Goal: Complete application form: Complete application form

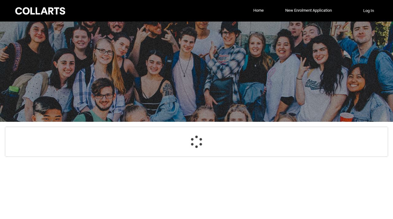
select select "GenderOptions.[DEMOGRAPHIC_DATA]"
select select "MailingCountry_Options.1101"
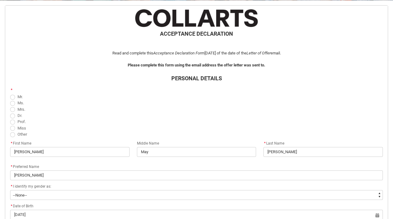
scroll to position [122, 0]
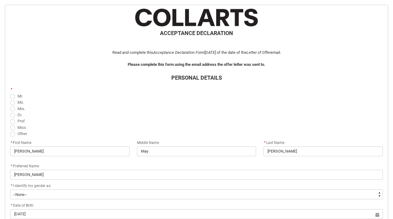
click at [14, 102] on span "REDU_Acceptance_Declaration flow" at bounding box center [12, 102] width 5 height 5
click at [10, 99] on input "Ms." at bounding box center [10, 99] width 0 height 0
radio input "true"
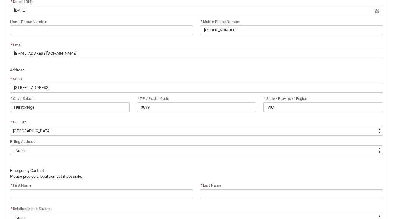
scroll to position [328, 0]
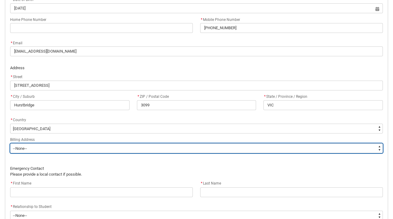
click at [80, 151] on select "--None-- Same as above Different to above - please complete below" at bounding box center [196, 148] width 373 height 10
type lightning-select "BillingAddressOption_Same"
select select "BillingAddressOption_Same"
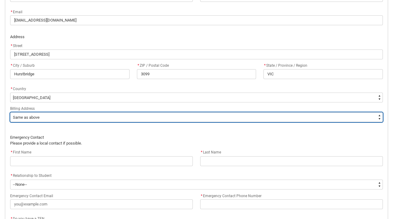
scroll to position [359, 0]
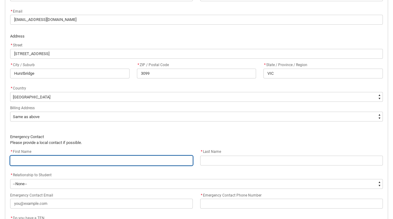
click at [78, 159] on input "REDU_Acceptance_Declaration flow" at bounding box center [101, 160] width 183 height 10
type lightning-primitive-input-simple "F"
type input "F"
type lightning-primitive-input-simple "Fe"
type input "Fe"
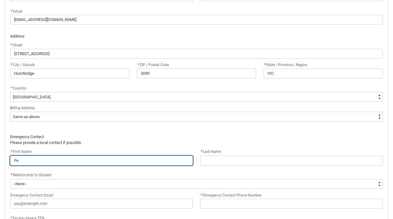
type lightning-primitive-input-simple "Fel"
type input "Fel"
type lightning-primitive-input-simple "Feli"
type input "Feli"
type lightning-primitive-input-simple "Felic"
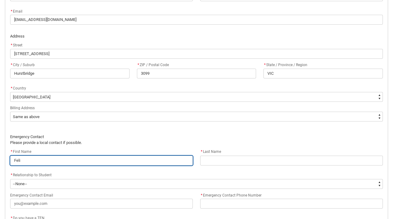
type input "Felic"
type lightning-primitive-input-simple "Felici"
type input "Felici"
type lightning-primitive-input-simple "Felicit"
type input "Felicit"
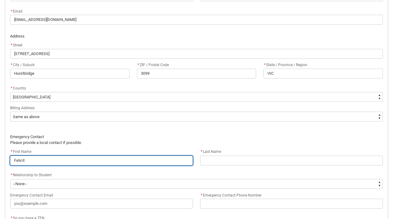
type lightning-primitive-input-simple "[PERSON_NAME]"
type input "[PERSON_NAME]"
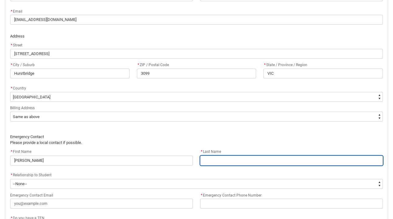
click at [221, 161] on input "REDU_Acceptance_Declaration flow" at bounding box center [291, 160] width 183 height 10
type lightning-primitive-input-simple "T"
type input "T"
type lightning-primitive-input-simple "Tr"
type input "Tr"
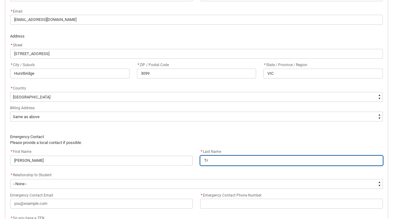
type lightning-primitive-input-simple "Tra"
type input "Tra"
type lightning-primitive-input-simple "Trag"
type input "Trag"
type lightning-primitive-input-simple "Traga"
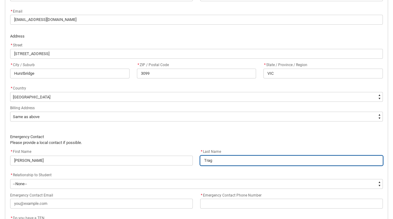
type input "Traga"
type lightning-primitive-input-simple "Tragar"
type input "Tragar"
type lightning-primitive-input-simple "Tragard"
type input "Tragard"
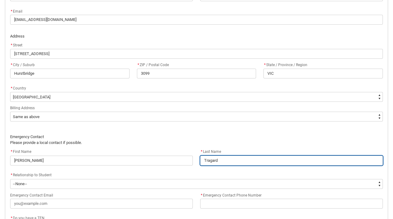
type lightning-primitive-input-simple "Tragardh"
type input "Tragardh"
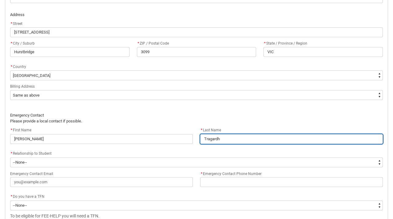
scroll to position [384, 0]
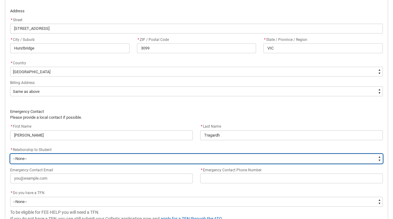
click at [143, 157] on select "--None-- Mother Father Sibling Child Partner Relation Friend" at bounding box center [196, 159] width 373 height 10
type lightning-select "EmergencyContact_RelationshipOptions.Mother"
select select "EmergencyContact_RelationshipOptions.Mother"
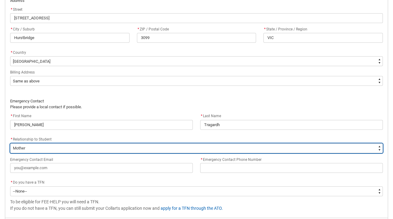
scroll to position [399, 0]
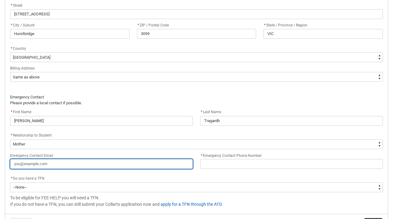
click at [138, 163] on input "Emergency Contact Email" at bounding box center [101, 164] width 183 height 10
type lightning-primitive-input-simple "f"
type input "f"
type lightning-primitive-input-simple "fl"
type input "fl"
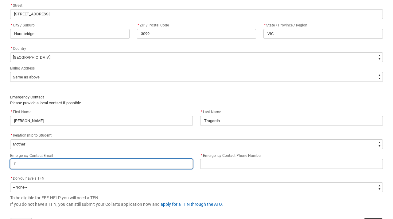
type lightning-primitive-input-simple "fli"
type input "fli"
type lightning-primitive-input-simple "flic"
type input "flic"
type lightning-primitive-input-simple "flick"
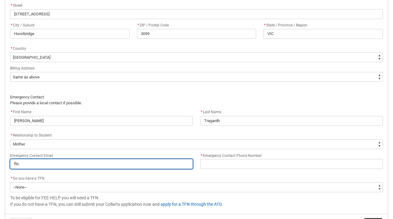
type input "flick"
type lightning-primitive-input-simple "flicka"
type input "flicka"
type lightning-primitive-input-simple "flickat"
type input "flickat"
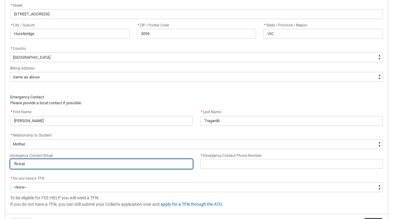
type lightning-primitive-input-simple "flickatr"
type input "flickatr"
type lightning-primitive-input-simple "flickatra"
type input "flickatra"
type lightning-primitive-input-simple "flickatrag"
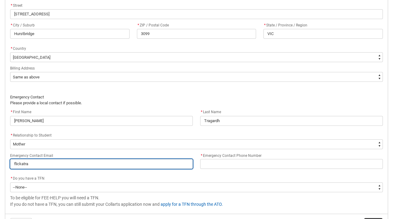
type input "flickatrag"
type lightning-primitive-input-simple "flickatraga"
type input "flickatraga"
type lightning-primitive-input-simple "flickatragar"
type input "flickatragar"
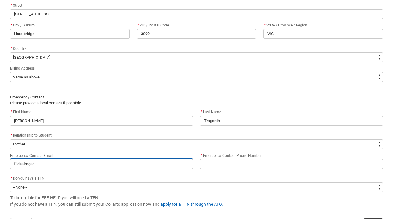
type lightning-primitive-input-simple "flickatragard"
type input "flickatragard"
type lightning-primitive-input-simple "flickatragardh"
type input "flickatragardh"
type lightning-primitive-input-simple "flickatragardh@"
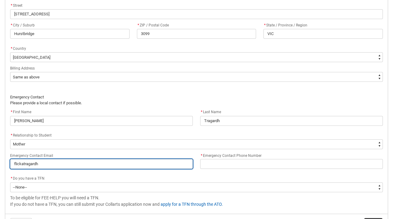
type input "flickatragardh@"
type lightning-primitive-input-simple "flickatragardh@g"
type input "flickatragardh@g"
type lightning-primitive-input-simple "flickatragardh@gm"
type input "flickatragardh@gm"
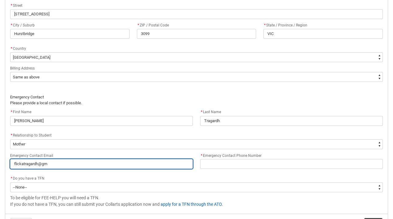
type lightning-primitive-input-simple "flickatragardh@gma"
type input "flickatragardh@gma"
type lightning-primitive-input-simple "flickatragardh@gmai"
type input "flickatragardh@gmai"
type lightning-primitive-input-simple "[EMAIL_ADDRESS]"
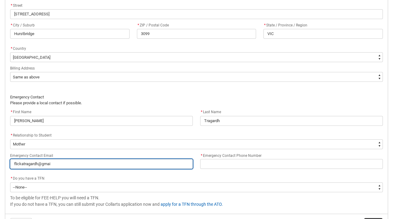
type input "[EMAIL_ADDRESS]"
type lightning-primitive-input-simple "[EMAIL_ADDRESS]."
type input "[EMAIL_ADDRESS]."
type lightning-primitive-input-simple "flickatragardh@gmail.c"
type input "flickatragardh@gmail.c"
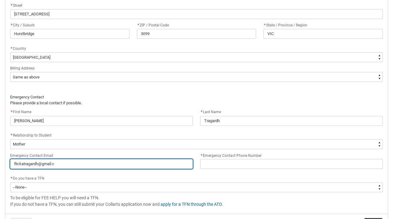
type lightning-primitive-input-simple "[EMAIL_ADDRESS][DOMAIN_NAME]"
type input "[EMAIL_ADDRESS][DOMAIN_NAME]"
type lightning-primitive-input-simple "[EMAIL_ADDRESS][DOMAIN_NAME]"
type input "[EMAIL_ADDRESS][DOMAIN_NAME]"
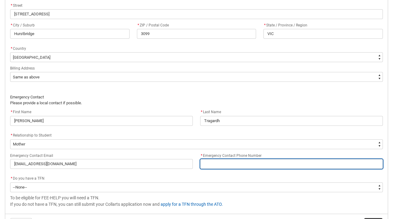
click at [232, 161] on input "* Emergency Contact Phone Number" at bounding box center [291, 164] width 183 height 10
type lightning-primitive-input-simple "0"
type input "0"
type lightning-primitive-input-simple "04"
type input "04"
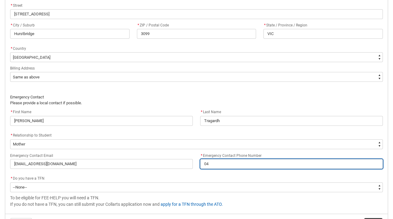
type lightning-primitive-input-simple "043"
type input "043"
type lightning-primitive-input-simple "0430"
type input "0430"
type lightning-primitive-input-simple "04300"
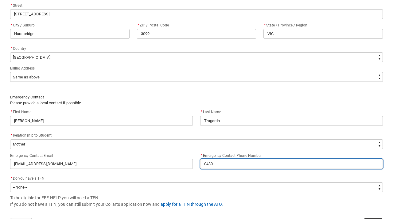
type input "04300"
type lightning-primitive-input-simple "043003"
type input "043003"
type lightning-primitive-input-simple "0430032"
type input "0430032"
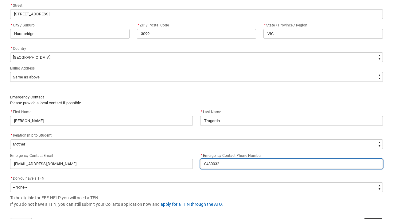
type lightning-primitive-input-simple "04300323"
type input "04300323"
type lightning-primitive-input-simple "043003232"
type input "043003232"
type lightning-primitive-input-simple "0430032322"
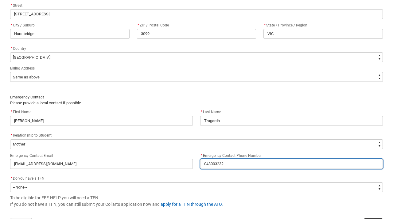
type input "0430032322"
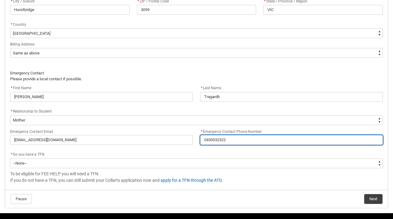
scroll to position [429, 0]
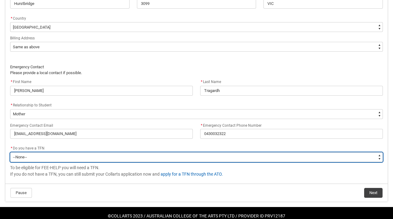
click at [132, 156] on select "--None-- Yes No" at bounding box center [196, 157] width 373 height 10
type lightning-select "Choice_Yes"
select select "Choice_Yes"
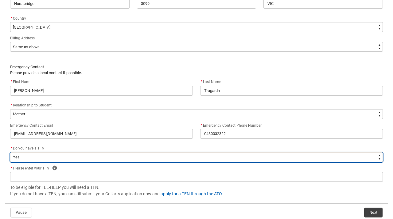
scroll to position [437, 0]
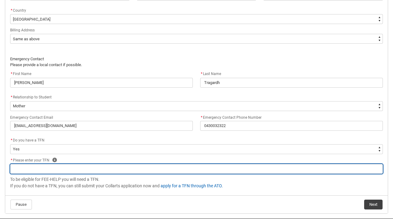
click at [112, 169] on input "REDU_Acceptance_Declaration flow" at bounding box center [196, 169] width 373 height 10
type lightning-primitive-input-simple "6"
type input "6"
type lightning-primitive-input-simple "60"
type input "60"
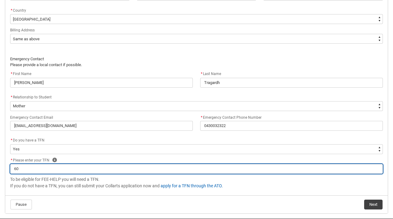
type lightning-primitive-input-simple "608"
type input "608"
type lightning-primitive-input-simple "6080"
type input "6080"
type lightning-primitive-input-simple "60804"
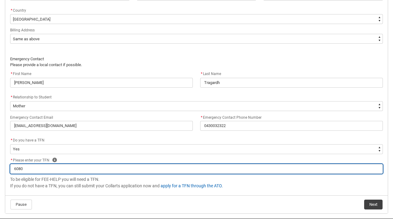
type input "60804"
type lightning-primitive-input-simple "608047"
type input "608047"
type lightning-primitive-input-simple "6080476"
type input "6080476"
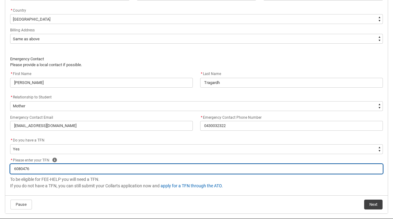
type lightning-primitive-input-simple "60804764"
type input "60804764"
type lightning-primitive-input-simple "608047642"
type input "608047642"
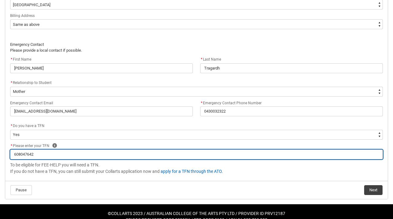
scroll to position [462, 0]
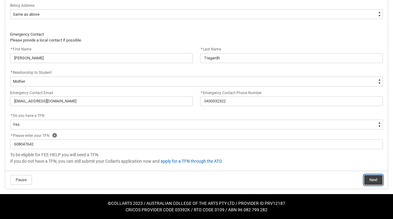
click at [368, 176] on button "Next" at bounding box center [373, 180] width 18 height 10
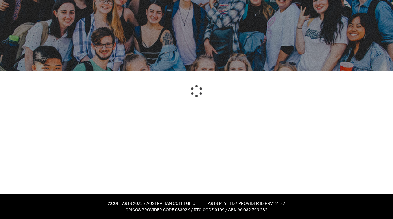
select select "Payment_Type_FEE_HELP"
select select "Study_Mode_FullTime"
select select "StudyMethod_OnCampus"
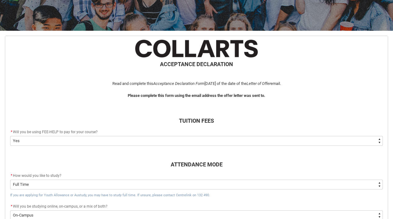
scroll to position [93, 0]
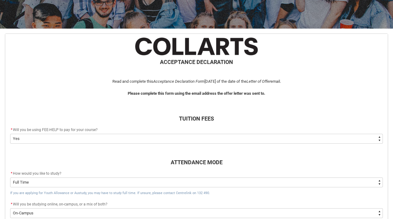
click at [206, 136] on select "--None-- Yes No - I am electing to opt-out of FEE-HELP and I will pay UPFRONT N…" at bounding box center [196, 139] width 373 height 10
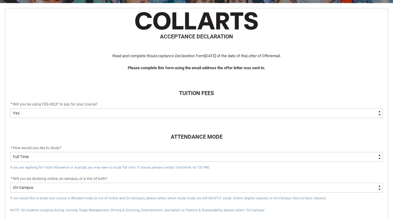
scroll to position [124, 0]
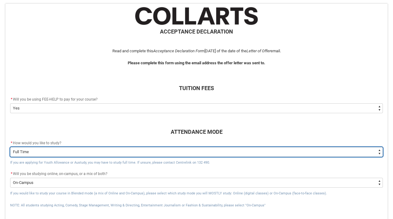
click at [159, 154] on select "--None-- Full Time Part Time" at bounding box center [196, 152] width 373 height 10
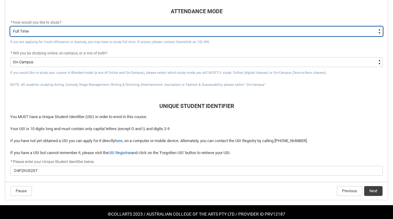
scroll to position [255, 0]
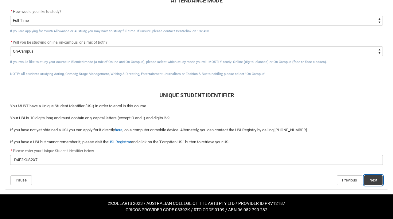
click at [370, 177] on button "Next" at bounding box center [373, 180] width 18 height 10
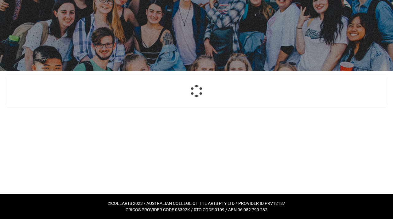
scroll to position [65, 0]
select select "CitizenshipStatus_Options.1"
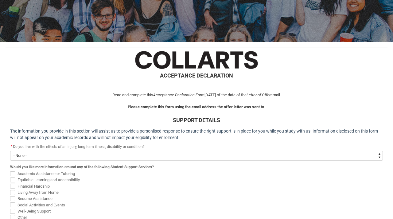
scroll to position [93, 0]
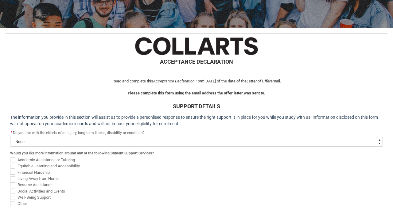
click at [147, 145] on select "--None-- Yes No" at bounding box center [196, 142] width 373 height 10
type lightning-select "Choice_No"
select select "Choice_No"
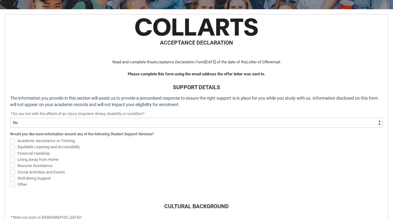
scroll to position [113, 0]
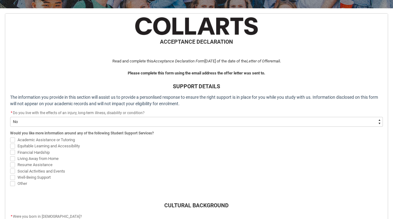
click at [14, 182] on span "REDU_Acceptance_Declaration flow" at bounding box center [12, 183] width 5 height 5
click at [10, 180] on input "Other" at bounding box center [10, 180] width 0 height 0
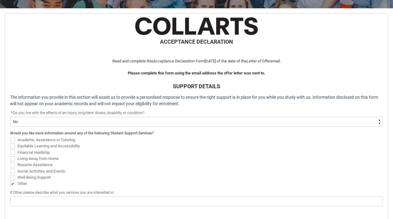
click at [14, 182] on span "REDU_Acceptance_Declaration flow" at bounding box center [12, 183] width 5 height 5
click at [10, 180] on input "Other" at bounding box center [10, 180] width 0 height 0
checkbox input "false"
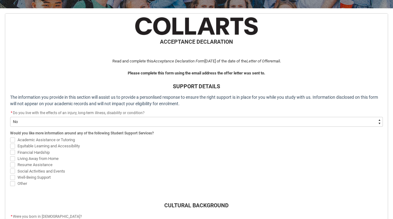
click at [107, 146] on span "Equitable Learning and Accessibility" at bounding box center [196, 146] width 373 height 6
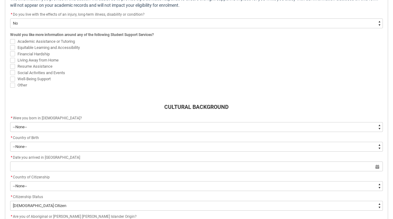
scroll to position [212, 0]
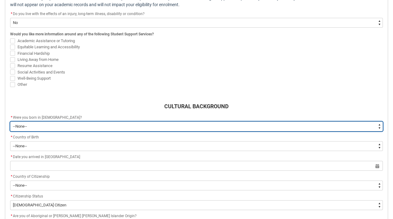
click at [97, 123] on select "--None-- Born in [DEMOGRAPHIC_DATA] Born outside [DEMOGRAPHIC_DATA]" at bounding box center [196, 126] width 373 height 10
type lightning-select "Country_of_Birth_L1.1100"
select select "Country_of_Birth_L1.1100"
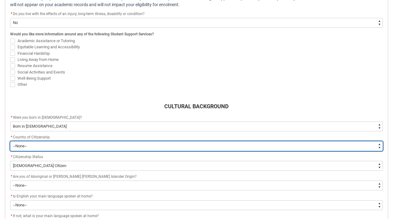
click at [93, 147] on select "--[GEOGRAPHIC_DATA]-- [GEOGRAPHIC_DATA] [GEOGRAPHIC_DATA] [GEOGRAPHIC_DATA] [GE…" at bounding box center [196, 146] width 373 height 10
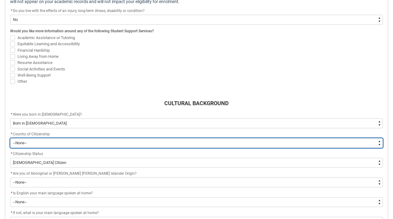
scroll to position [216, 0]
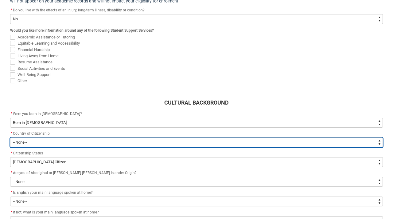
click at [85, 139] on select "--[GEOGRAPHIC_DATA]-- [GEOGRAPHIC_DATA] [GEOGRAPHIC_DATA] [GEOGRAPHIC_DATA] [GE…" at bounding box center [196, 142] width 373 height 10
type lightning-select "Citizenship_Options.[DEMOGRAPHIC_DATA]"
select select "Citizenship_Options.[DEMOGRAPHIC_DATA]"
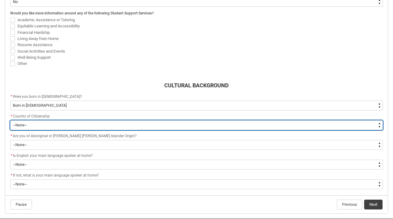
scroll to position [235, 0]
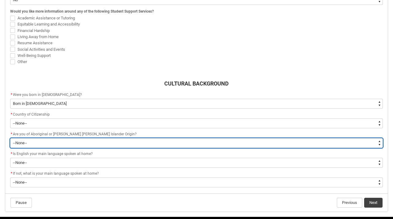
click at [80, 145] on select "--None-- Non indigenous – neither [DEMOGRAPHIC_DATA] nor [PERSON_NAME] [PERSON_…" at bounding box center [196, 143] width 373 height 10
type lightning-select "aboriginalTorresStraitIslander_Options.2"
select select "aboriginalTorresStraitIslander_Options.2"
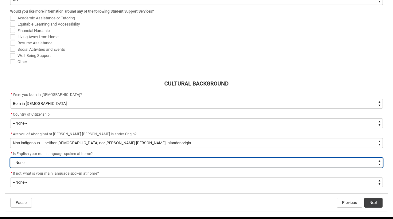
click at [79, 160] on select "--None-- Student/Applicant/Staff speaks only English at permanent home residenc…" at bounding box center [196, 163] width 373 height 10
type lightning-select "ContactLanguageSpokenAtHome.0001"
select select "ContactLanguageSpokenAtHome.0001"
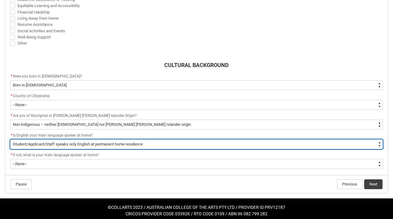
scroll to position [254, 0]
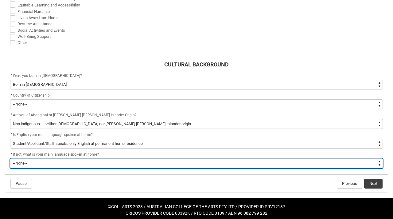
click at [81, 163] on select "--None-- 1101 Gaelic ([GEOGRAPHIC_DATA]) 1102 Irish 1103 Welsh 1199 Celtic, nec…" at bounding box center [196, 163] width 373 height 10
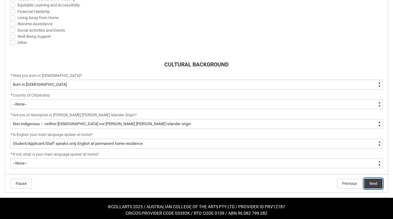
click at [380, 181] on button "Next" at bounding box center [373, 184] width 18 height 10
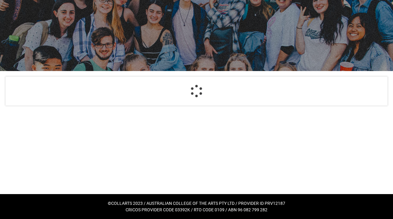
select select "Choice_No"
select select "Country_of_Birth_L1.1100"
select select "Citizenship_Options.[DEMOGRAPHIC_DATA]"
select select "aboriginalTorresStraitIslander_Options.2"
select select "ContactLanguageSpokenAtHome.0001"
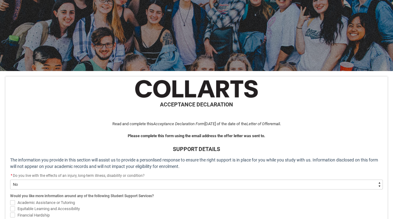
scroll to position [246, 0]
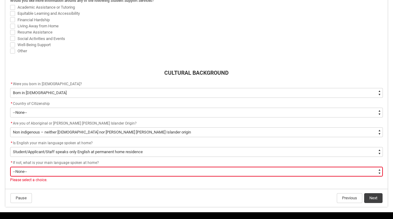
click at [342, 169] on select "--None-- 1101 Gaelic ([GEOGRAPHIC_DATA]) 1102 Irish 1103 Welsh 1199 Celtic, nec…" at bounding box center [196, 172] width 373 height 10
type lightning-select "L3PicklistChoice.1201"
select select "L3PicklistChoice.1201"
click at [371, 194] on button "Next" at bounding box center [373, 198] width 18 height 10
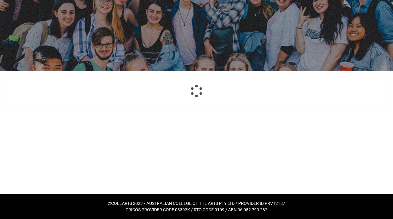
scroll to position [51, 0]
select select "HeardCollarts_Options.Workshops at school"
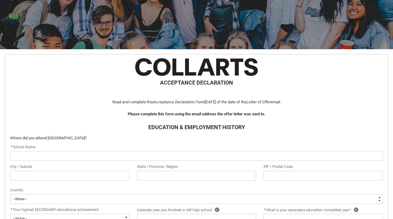
scroll to position [80, 0]
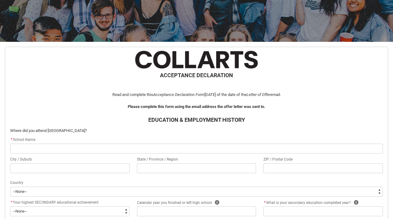
type lightning-primitive-input-simple "D"
type input "D"
type lightning-primitive-input-simple "Di"
type input "Di"
type lightning-primitive-input-simple "Dia"
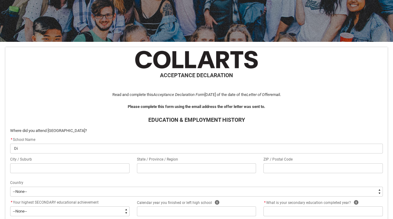
type input "Dia"
type lightning-primitive-input-simple "Diam"
type input "Diam"
type lightning-primitive-input-simple "Diamo"
type input "Diamo"
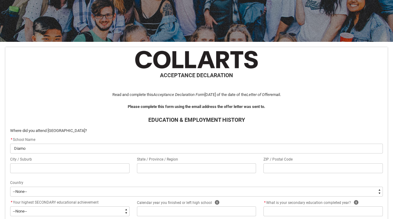
type lightning-primitive-input-simple "[DEMOGRAPHIC_DATA]"
type input "[DEMOGRAPHIC_DATA]"
type lightning-primitive-input-simple "Diamond"
type input "Diamond"
type lightning-primitive-input-simple "Diamond"
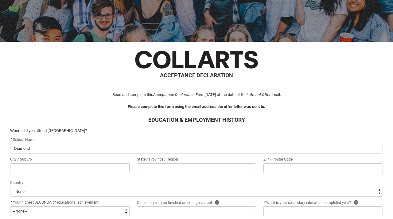
type input "Diamond"
type lightning-primitive-input-simple "Diamond V"
type input "Diamond V"
type lightning-primitive-input-simple "Diamond Va"
type input "Diamond Va"
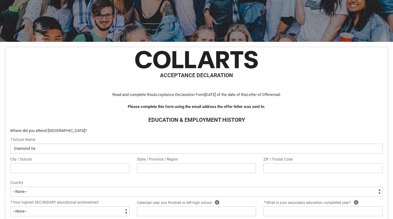
type lightning-primitive-input-simple "Diamond Val"
type input "Diamond Val"
type lightning-primitive-input-simple "Diamond Vall"
type input "Diamond Vall"
type lightning-primitive-input-simple "Diamond [PERSON_NAME]"
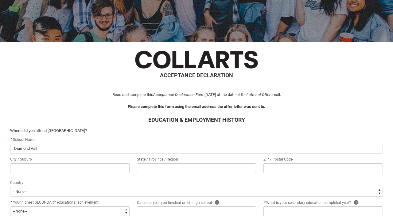
type input "Diamond [PERSON_NAME]"
type lightning-primitive-input-simple "[GEOGRAPHIC_DATA]"
type input "[GEOGRAPHIC_DATA]"
type lightning-primitive-input-simple "[GEOGRAPHIC_DATA]"
type input "[GEOGRAPHIC_DATA]"
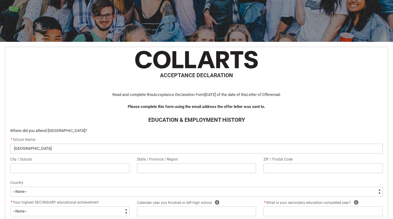
type lightning-primitive-input-simple "Diamond Valley C"
type input "Diamond Valley C"
type lightning-primitive-input-simple "Diamond Valley Co"
type input "Diamond Valley Co"
type lightning-primitive-input-simple "[GEOGRAPHIC_DATA]"
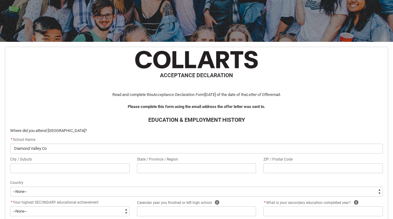
type input "[GEOGRAPHIC_DATA]"
type lightning-primitive-input-simple "Diamond Valley Coll"
type input "Diamond Valley Coll"
type lightning-primitive-input-simple "Diamond Valley Colla"
type input "Diamond Valley Colla"
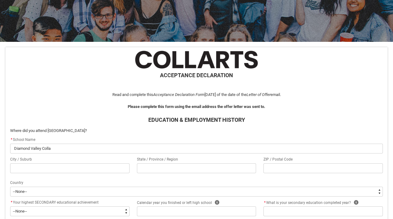
type lightning-primitive-input-simple "Diamond Valley Collag"
type input "Diamond Valley Collag"
type lightning-primitive-input-simple "Diamond Valley Collage"
type input "Diamond Valley Collage"
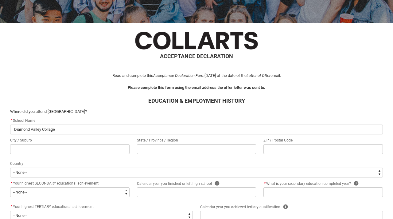
scroll to position [100, 0]
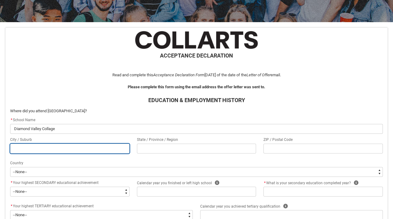
click at [120, 147] on input "REDU_Acceptance_Declaration flow" at bounding box center [70, 148] width 120 height 10
type lightning-primitive-input-simple "D"
type input "D"
type lightning-primitive-input-simple "Di"
type input "Di"
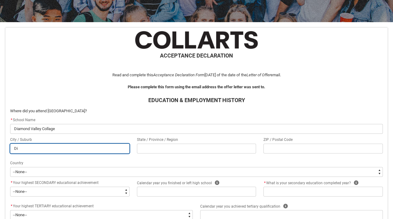
type lightning-primitive-input-simple "Dia"
type input "Dia"
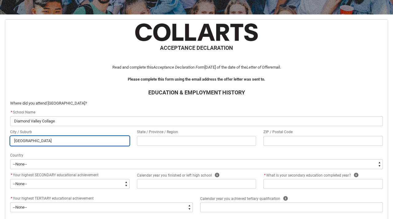
scroll to position [108, 0]
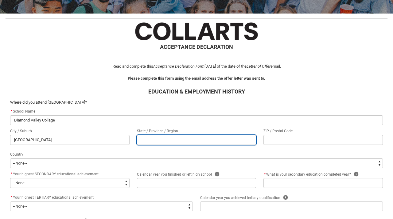
click at [162, 139] on input "REDU_Acceptance_Declaration flow" at bounding box center [197, 140] width 120 height 10
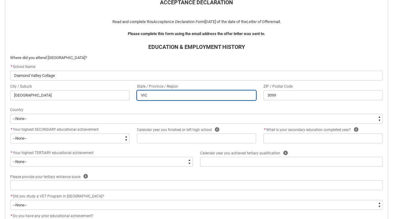
scroll to position [153, 0]
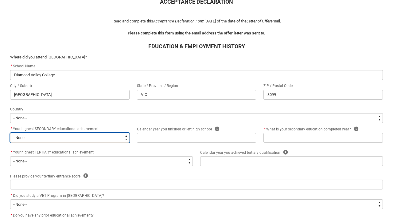
click at [96, 139] on select "--None-- Did not go to school Year 8 or below Year 9 or equivalent Completed Ye…" at bounding box center [70, 138] width 120 height 10
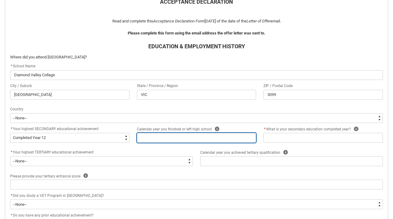
click at [150, 140] on input "REDU_Acceptance_Declaration flow" at bounding box center [197, 138] width 120 height 10
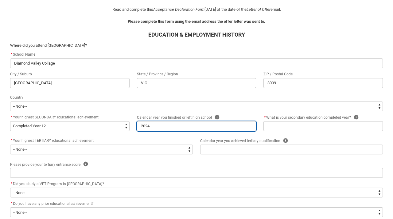
scroll to position [166, 0]
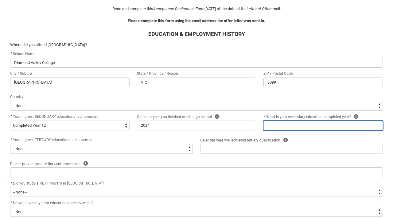
click at [275, 126] on input "REDU_Acceptance_Declaration flow" at bounding box center [324, 125] width 120 height 10
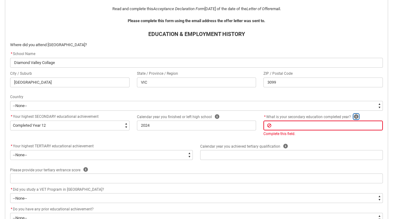
click at [355, 115] on icon "REDU_Acceptance_Declaration flow" at bounding box center [356, 116] width 5 height 5
click at [354, 99] on icon "REDU_Acceptance_Declaration flow" at bounding box center [354, 102] width 7 height 7
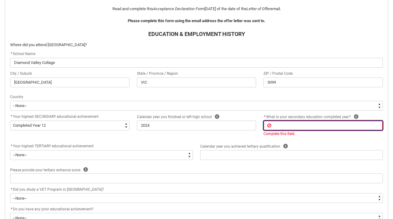
click at [324, 124] on input "REDU_Acceptance_Declaration flow" at bounding box center [324, 125] width 120 height 10
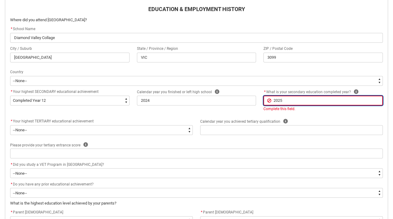
scroll to position [191, 0]
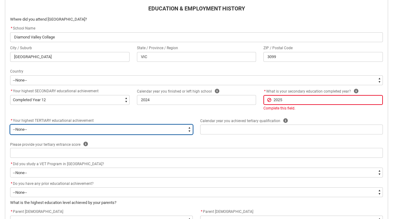
click at [150, 129] on flowruntime-screen-field "* Your highest TERTIARY educational achievement * --None-- A Complete Final Yea…" at bounding box center [101, 127] width 190 height 20
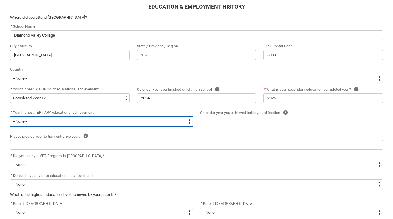
scroll to position [194, 0]
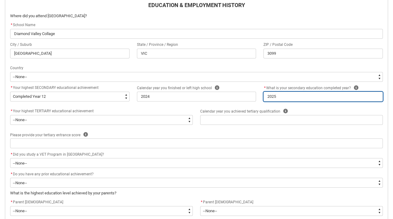
click at [300, 95] on input "2025" at bounding box center [324, 97] width 120 height 10
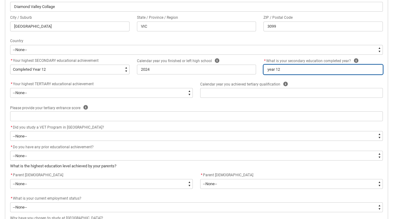
scroll to position [224, 0]
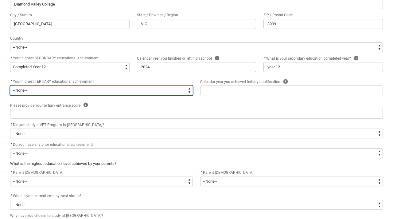
click at [59, 88] on select "--None-- A Complete Final Year of Secondary Education at School A Complete VET …" at bounding box center [101, 90] width 183 height 10
click at [189, 90] on select "--None-- A Complete Final Year of Secondary Education at School A Complete VET …" at bounding box center [101, 90] width 183 height 10
click at [157, 90] on select "--None-- A Complete Final Year of Secondary Education at School A Complete VET …" at bounding box center [101, 90] width 183 height 10
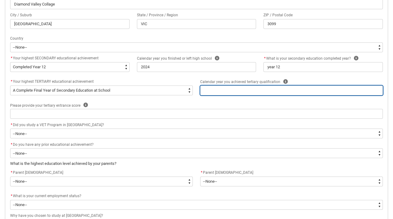
click at [226, 90] on input "REDU_Acceptance_Declaration flow" at bounding box center [291, 90] width 183 height 10
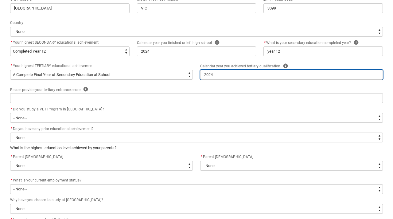
scroll to position [240, 0]
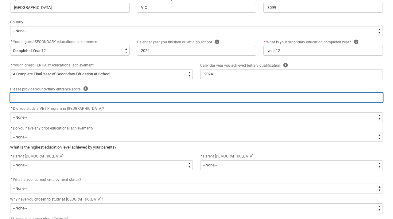
click at [66, 98] on input "REDU_Acceptance_Declaration flow" at bounding box center [196, 97] width 373 height 10
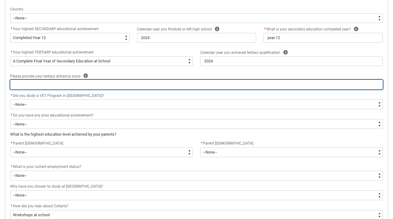
scroll to position [256, 0]
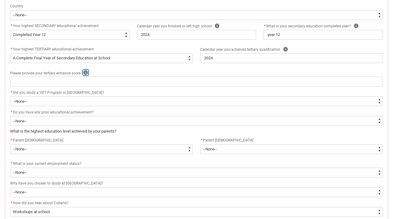
click at [86, 71] on icon "REDU_Acceptance_Declaration flow" at bounding box center [86, 72] width 5 height 5
click at [128, 87] on icon "REDU_Acceptance_Declaration flow" at bounding box center [125, 86] width 7 height 7
click at [128, 91] on div "* Did you study a VET Program in [GEOGRAPHIC_DATA]?" at bounding box center [196, 92] width 373 height 7
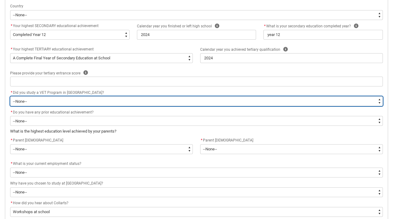
click at [125, 103] on select "--None-- Yes No" at bounding box center [196, 101] width 373 height 10
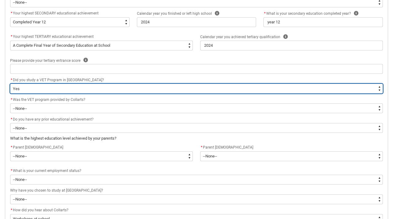
scroll to position [271, 0]
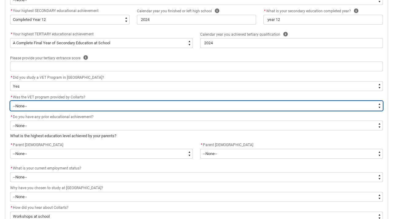
click at [45, 104] on select "--None-- Yes No Unsure" at bounding box center [196, 106] width 373 height 10
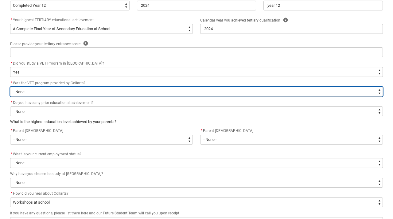
scroll to position [286, 0]
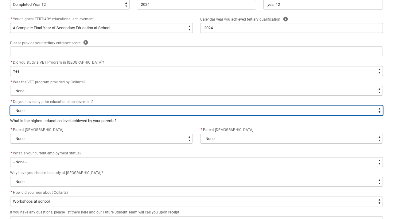
click at [47, 110] on select "--None-- Yes No" at bounding box center [196, 110] width 373 height 10
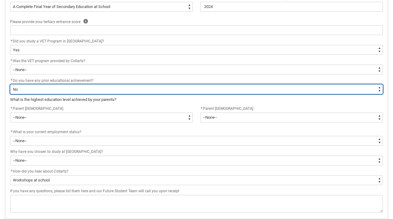
scroll to position [306, 0]
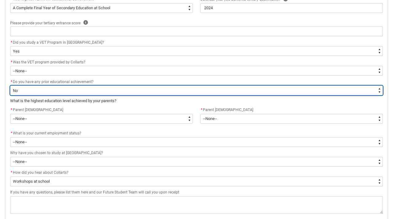
click at [46, 93] on select "--None-- Yes No" at bounding box center [196, 90] width 373 height 10
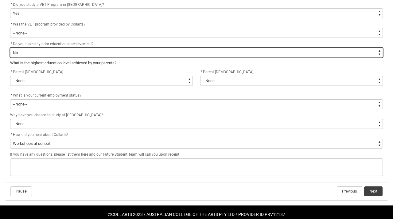
scroll to position [345, 0]
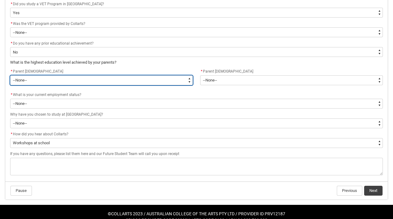
click at [50, 81] on select "--None-- Postgraduate qualification (e.g. Postgraduate Diploma, Master's, PhD) …" at bounding box center [101, 80] width 183 height 10
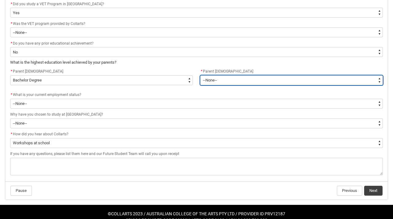
click at [221, 76] on select "--None-- Postgraduate qualification (e.g. Postgraduate Diploma, Master's, PhD) …" at bounding box center [291, 80] width 183 height 10
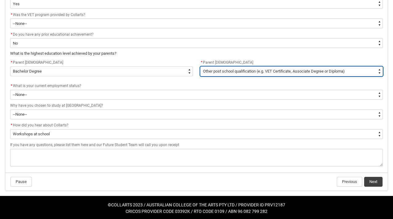
scroll to position [355, 0]
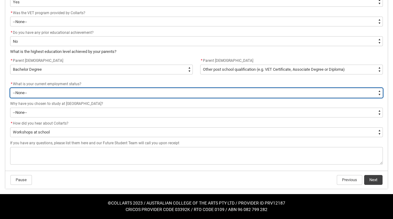
click at [95, 91] on select "--None-- [DEMOGRAPHIC_DATA] [DEMOGRAPHIC_DATA] [DEMOGRAPHIC_DATA] - not employi…" at bounding box center [196, 93] width 373 height 10
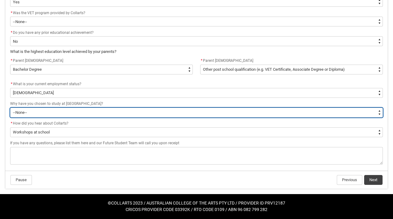
click at [83, 112] on select "--None-- To get a job To develop my existing business To start my own business …" at bounding box center [196, 113] width 373 height 10
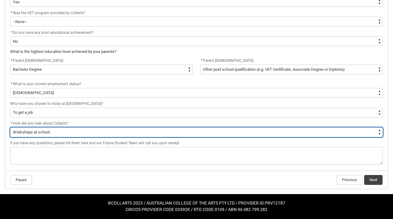
click at [77, 132] on select "--None-- Advertising - Facebook Advertising - Google Advertising - Instagram Ad…" at bounding box center [196, 132] width 373 height 10
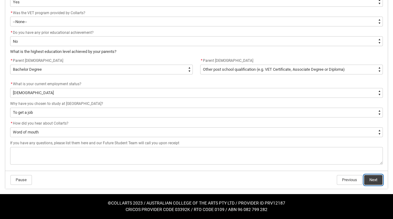
click at [371, 178] on button "Next" at bounding box center [373, 180] width 18 height 10
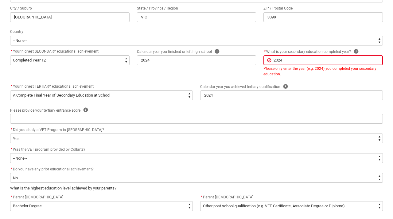
scroll to position [367, 0]
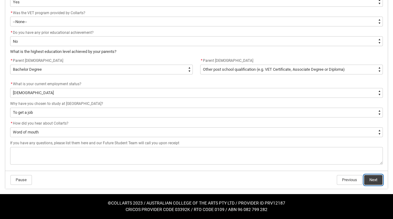
click at [372, 177] on button "Next" at bounding box center [373, 180] width 18 height 10
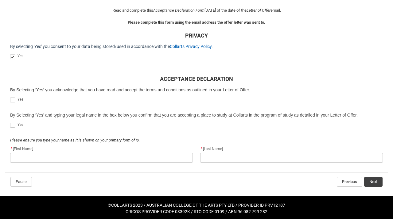
scroll to position [166, 0]
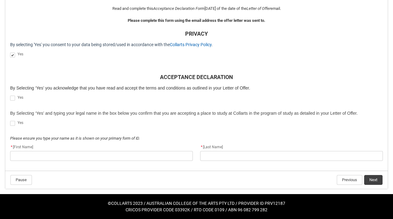
click at [14, 96] on span "REDU_Acceptance_Declaration flow" at bounding box center [12, 98] width 5 height 5
click at [10, 95] on input "REDU_Acceptance_Declaration flow" at bounding box center [10, 95] width 0 height 0
click at [15, 121] on label "REDU_Acceptance_Declaration flow" at bounding box center [13, 123] width 7 height 5
click at [10, 120] on input "REDU_Acceptance_Declaration flow" at bounding box center [10, 120] width 0 height 0
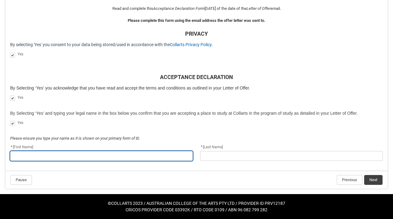
click at [34, 154] on input "REDU_Acceptance_Declaration flow" at bounding box center [101, 156] width 183 height 10
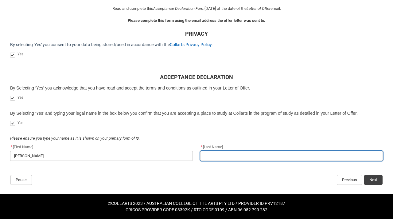
click at [221, 158] on input "REDU_Acceptance_Declaration flow" at bounding box center [291, 156] width 183 height 10
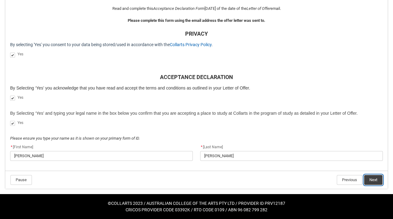
click at [375, 178] on button "Next" at bounding box center [373, 180] width 18 height 10
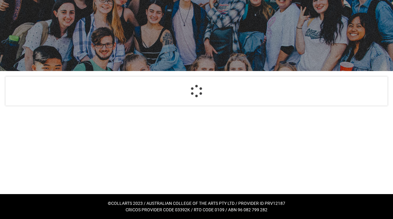
scroll to position [51, 0]
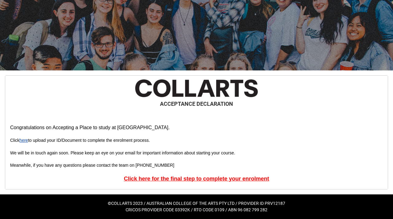
click at [28, 140] on link "here" at bounding box center [23, 140] width 9 height 5
